Goal: Task Accomplishment & Management: Use online tool/utility

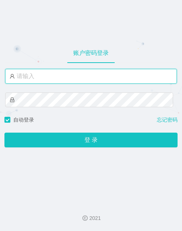
click at [72, 74] on input "text" at bounding box center [90, 76] width 171 height 15
click at [22, 82] on input "text" at bounding box center [90, 76] width 171 height 15
click at [32, 80] on input "text" at bounding box center [90, 76] width 171 height 15
click at [32, 79] on input "text" at bounding box center [90, 76] width 171 height 15
click at [32, 76] on input "text" at bounding box center [90, 76] width 171 height 15
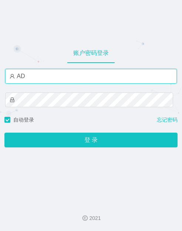
type input "A"
type input "admin"
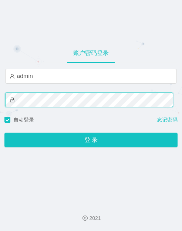
click at [4, 133] on button "登 录" at bounding box center [90, 140] width 172 height 15
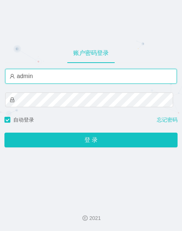
click at [25, 82] on input "admin" at bounding box center [90, 76] width 171 height 15
click at [37, 80] on input "admin" at bounding box center [90, 76] width 171 height 15
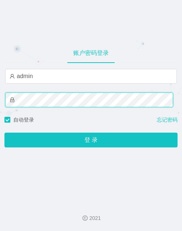
click at [0, 101] on html "账户密码登录 admin 自动登录 忘记密码 登 录 2021" at bounding box center [91, 115] width 182 height 231
click at [4, 133] on button "登 录" at bounding box center [90, 140] width 172 height 15
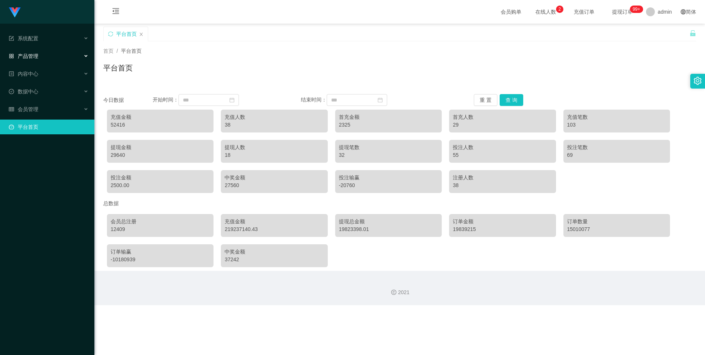
click at [42, 61] on div "产品管理" at bounding box center [47, 56] width 94 height 15
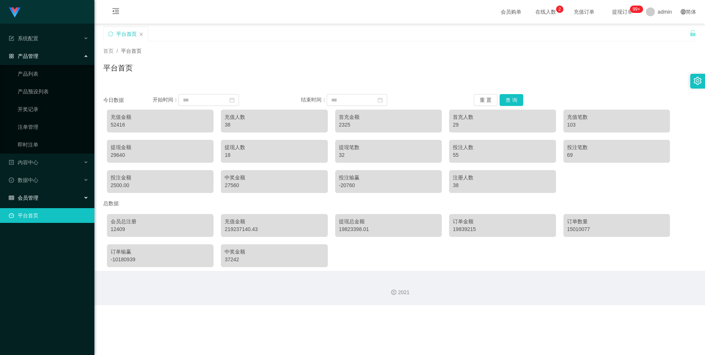
click at [21, 197] on span "会员管理" at bounding box center [24, 198] width 30 height 6
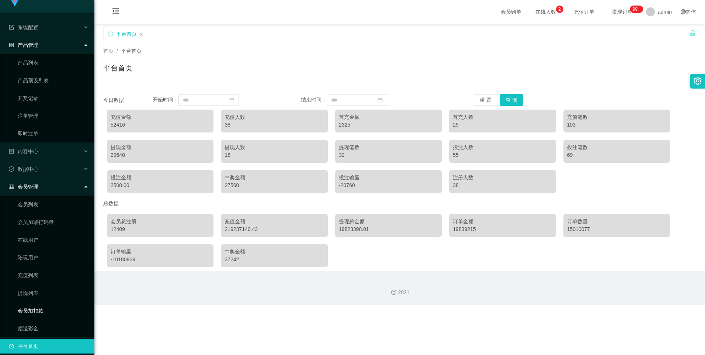
scroll to position [17, 0]
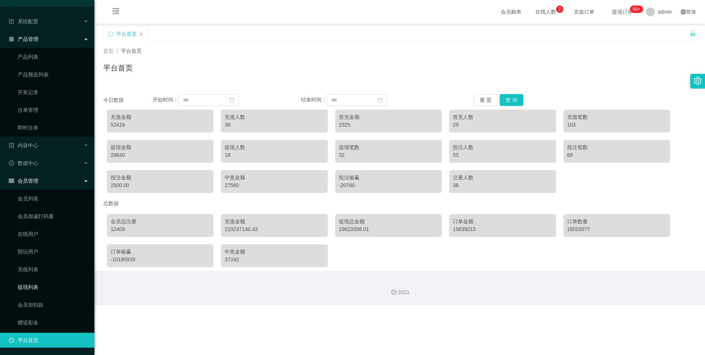
click at [32, 231] on link "提现列表" at bounding box center [53, 287] width 71 height 15
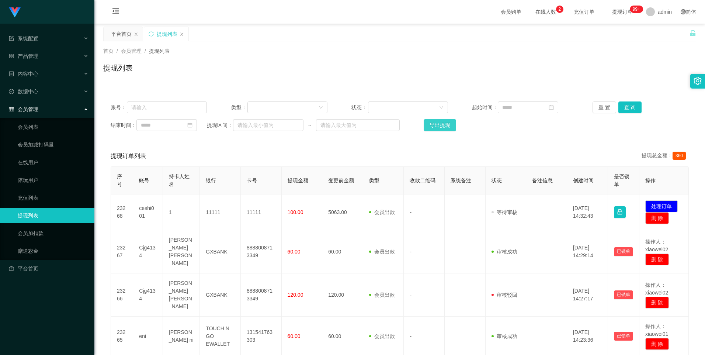
click at [181, 125] on button "导出提现" at bounding box center [440, 125] width 32 height 12
